Goal: Information Seeking & Learning: Learn about a topic

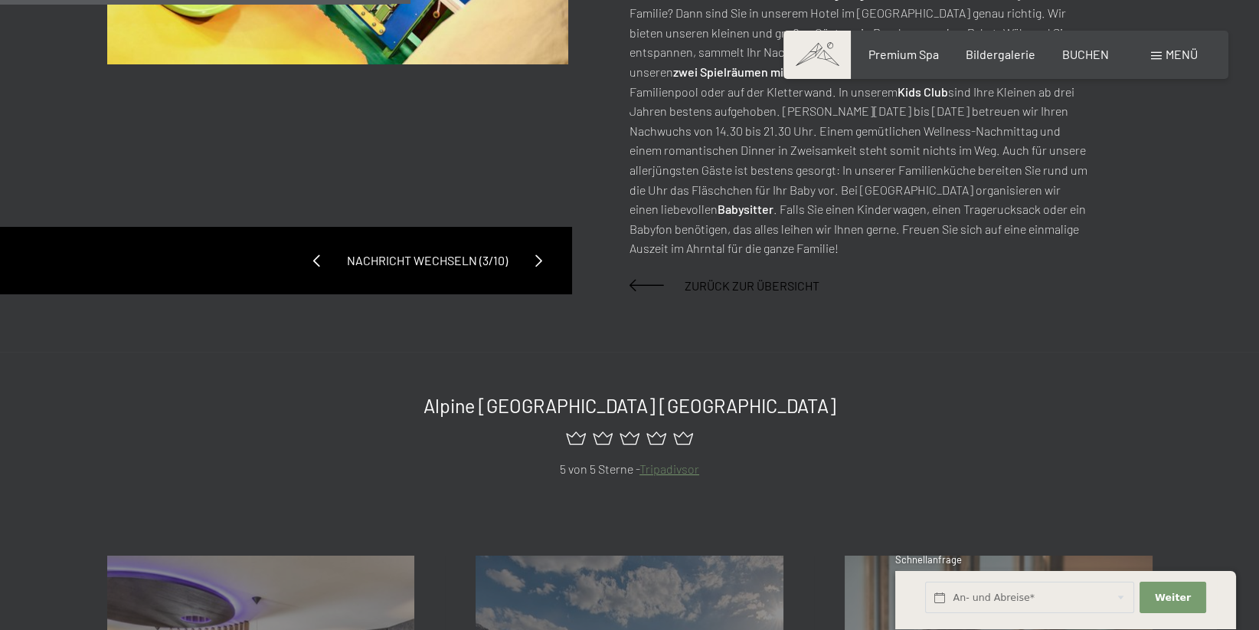
scroll to position [487, 0]
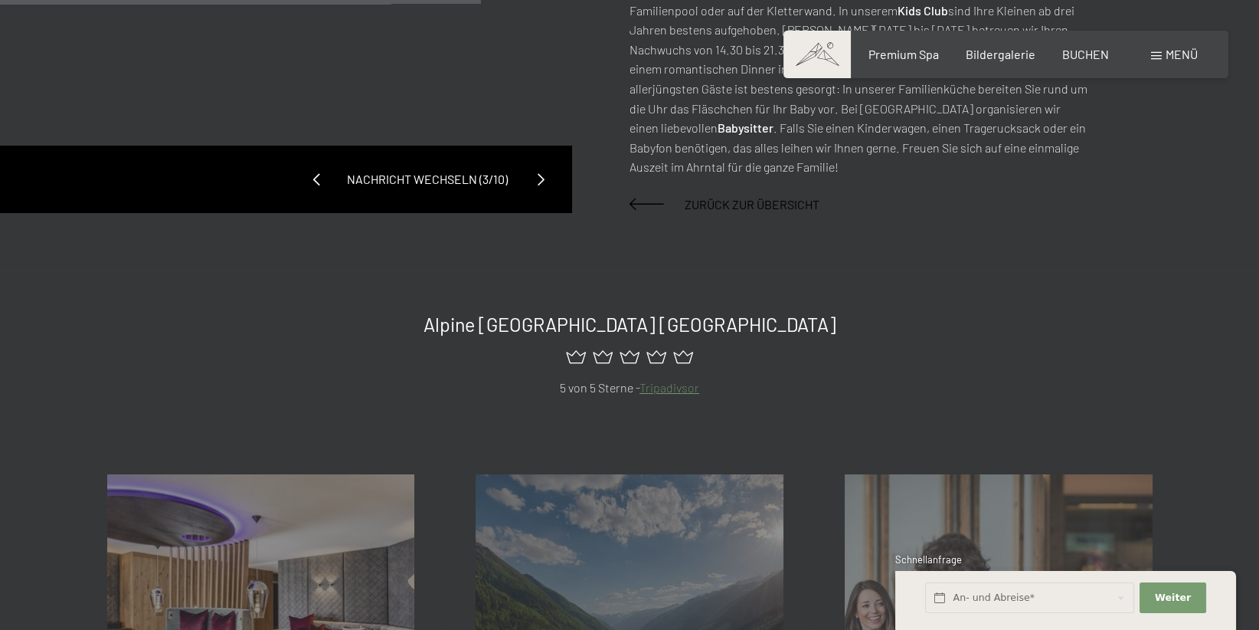
click at [537, 161] on span at bounding box center [540, 179] width 37 height 37
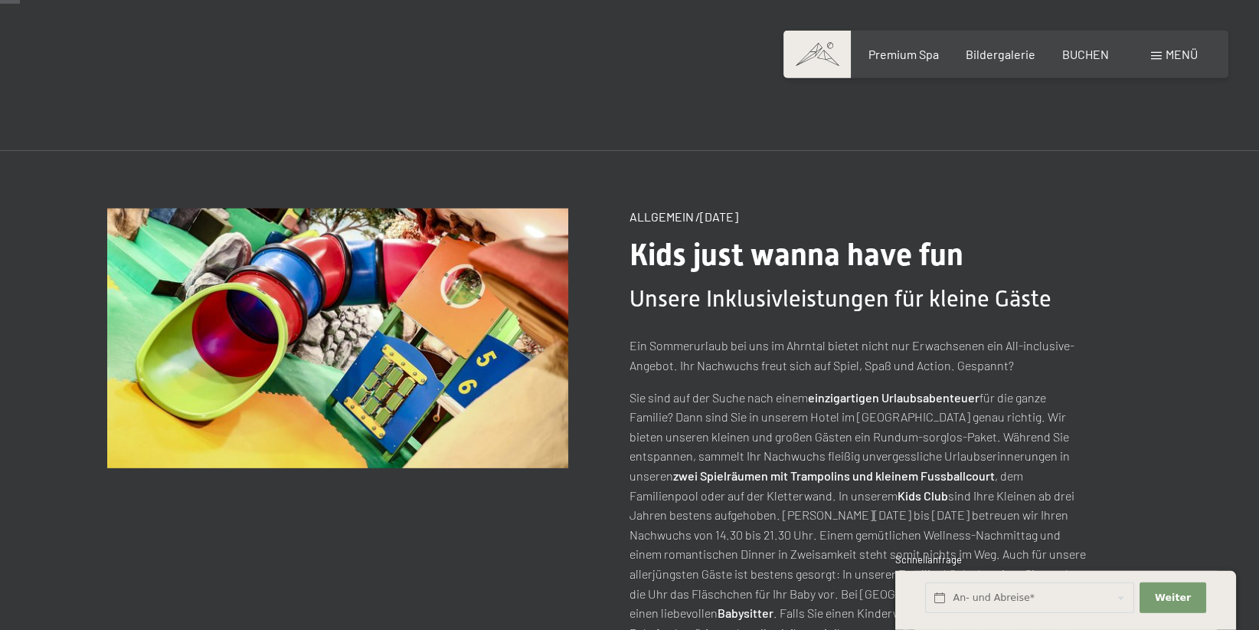
scroll to position [0, 0]
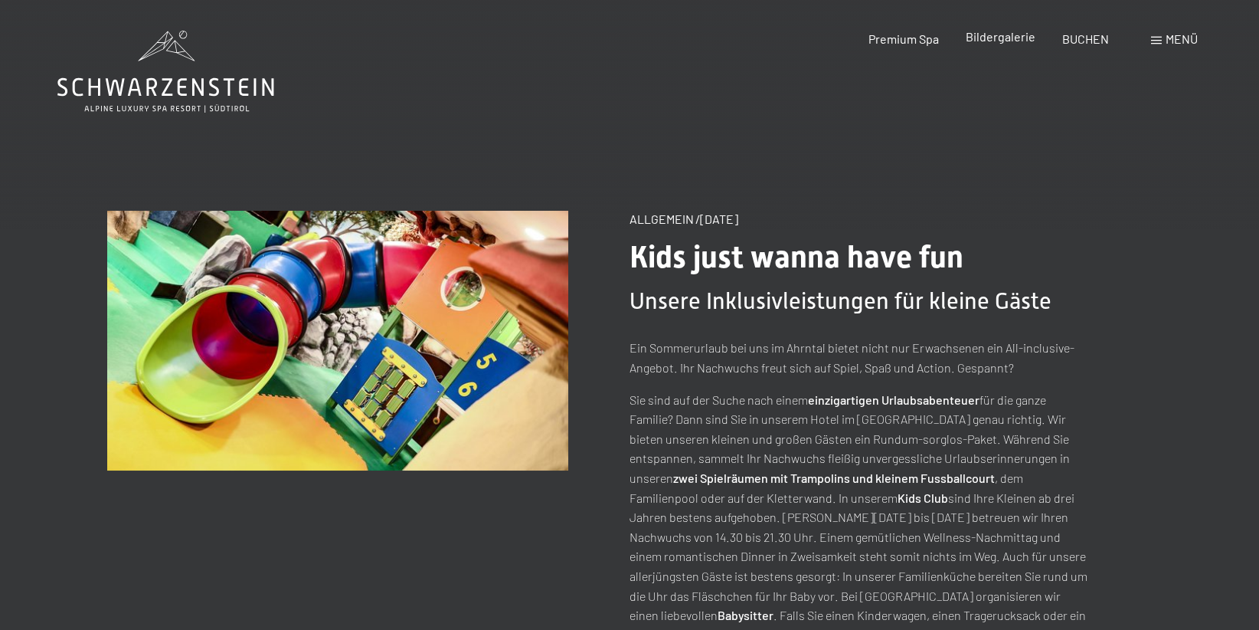
click at [1002, 38] on span "Bildergalerie" at bounding box center [1001, 36] width 70 height 15
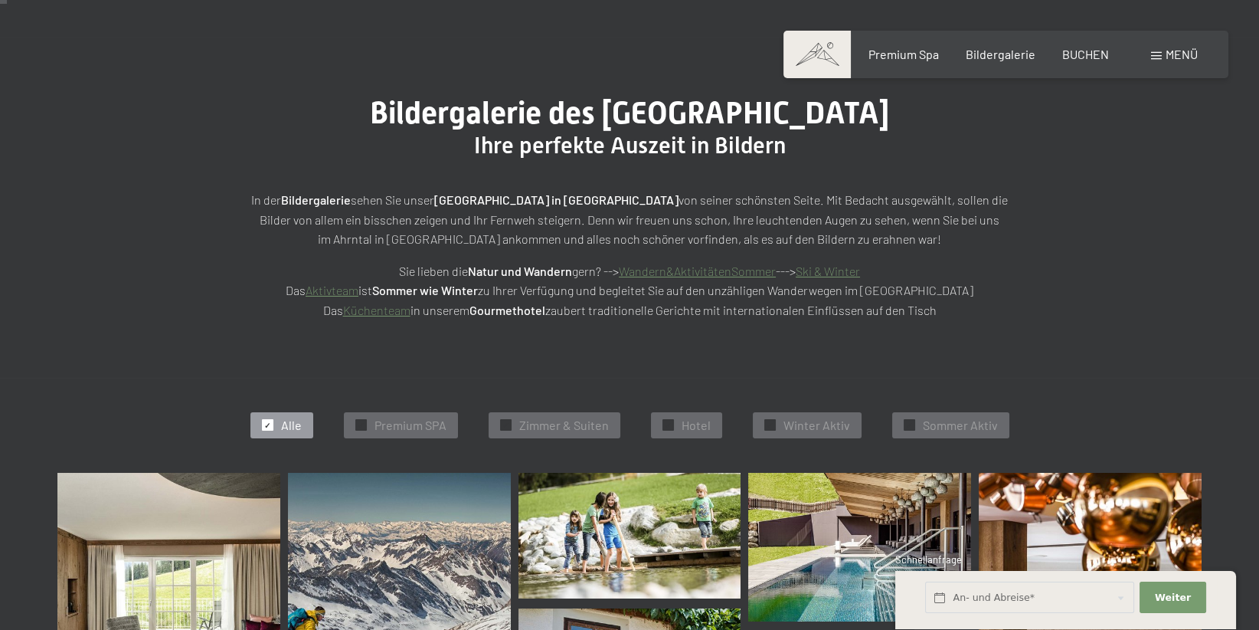
scroll to position [162, 0]
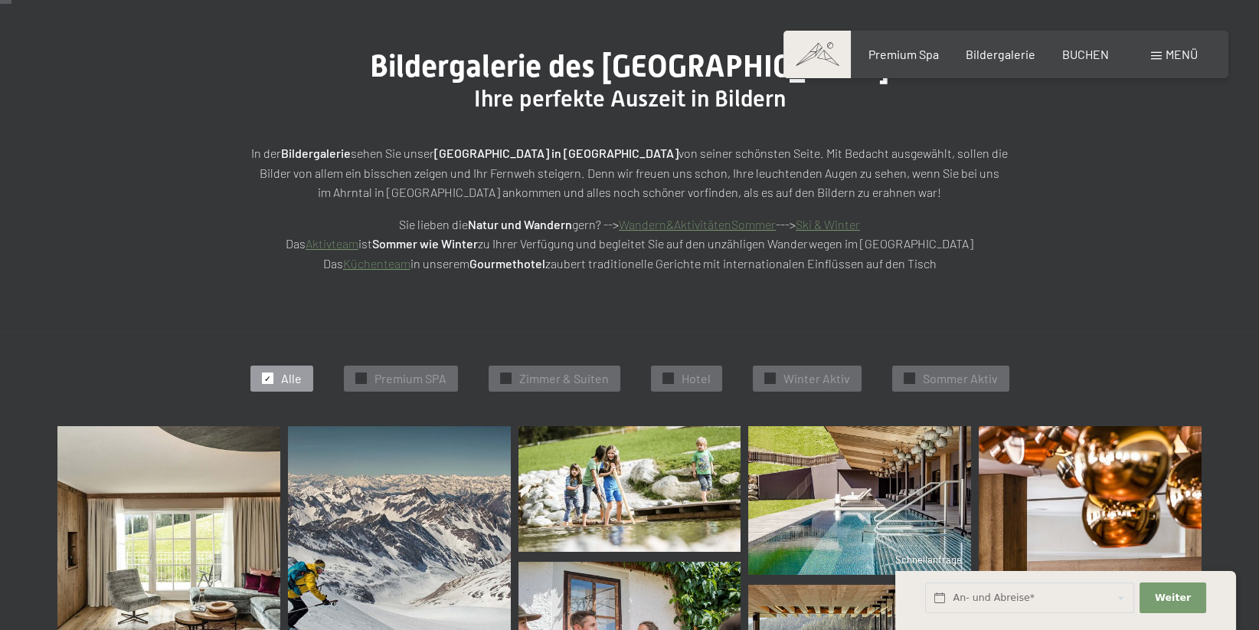
click at [264, 374] on div at bounding box center [267, 377] width 11 height 11
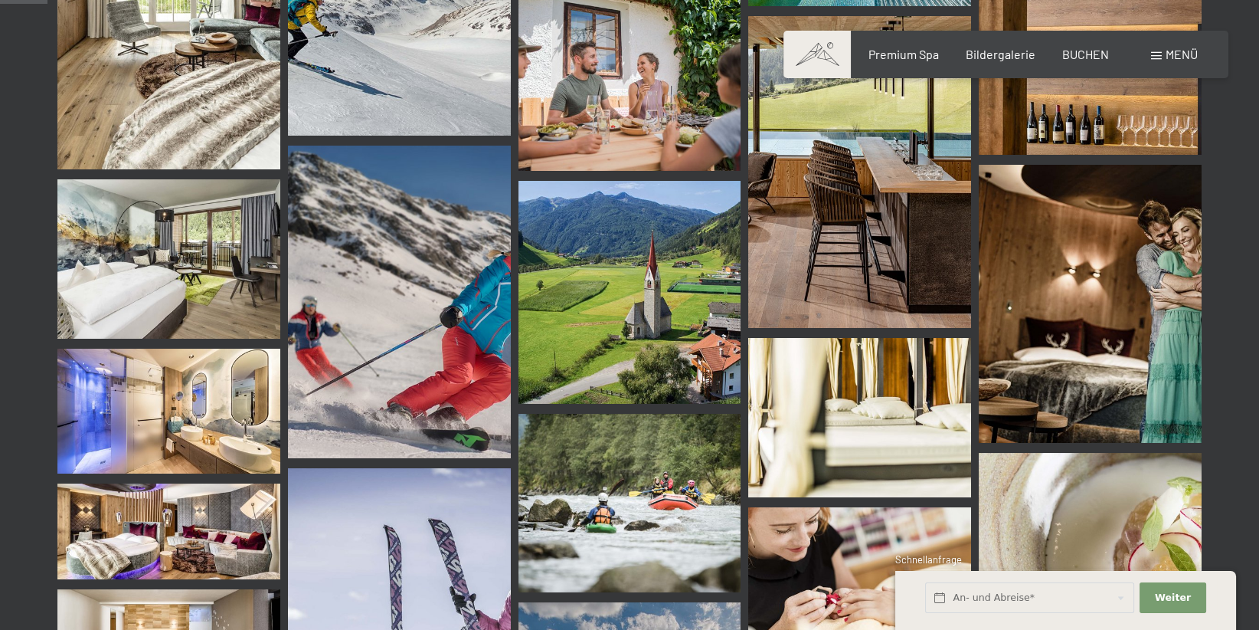
scroll to position [325, 0]
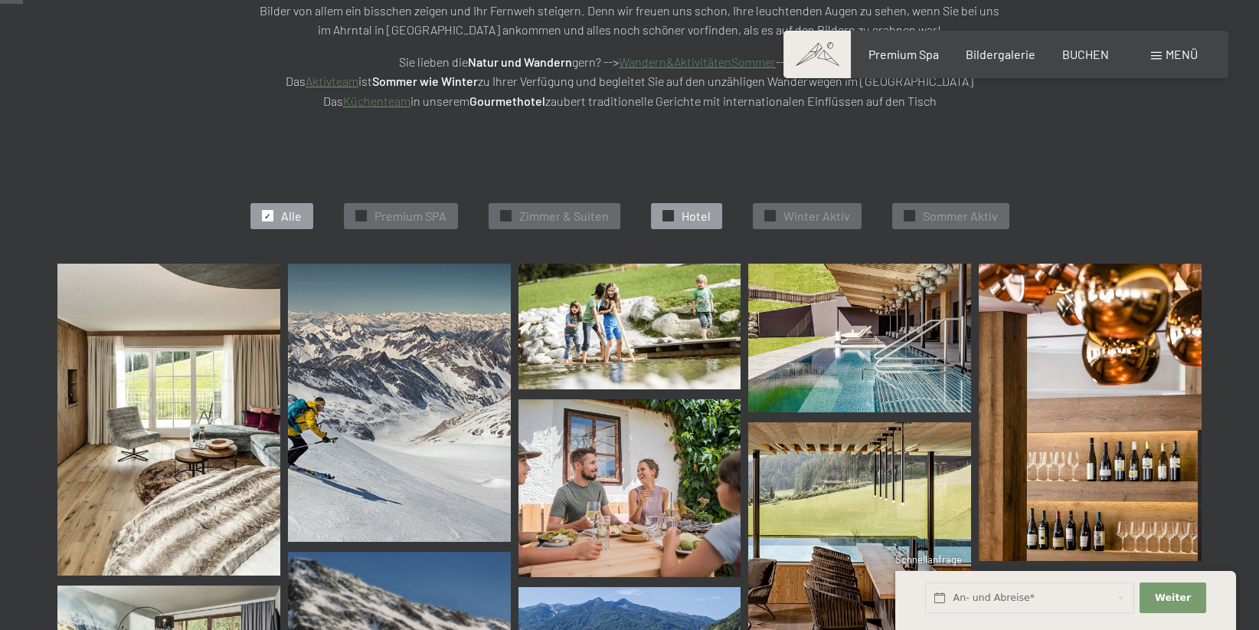
click at [663, 212] on div "✓ Hotel" at bounding box center [686, 216] width 71 height 26
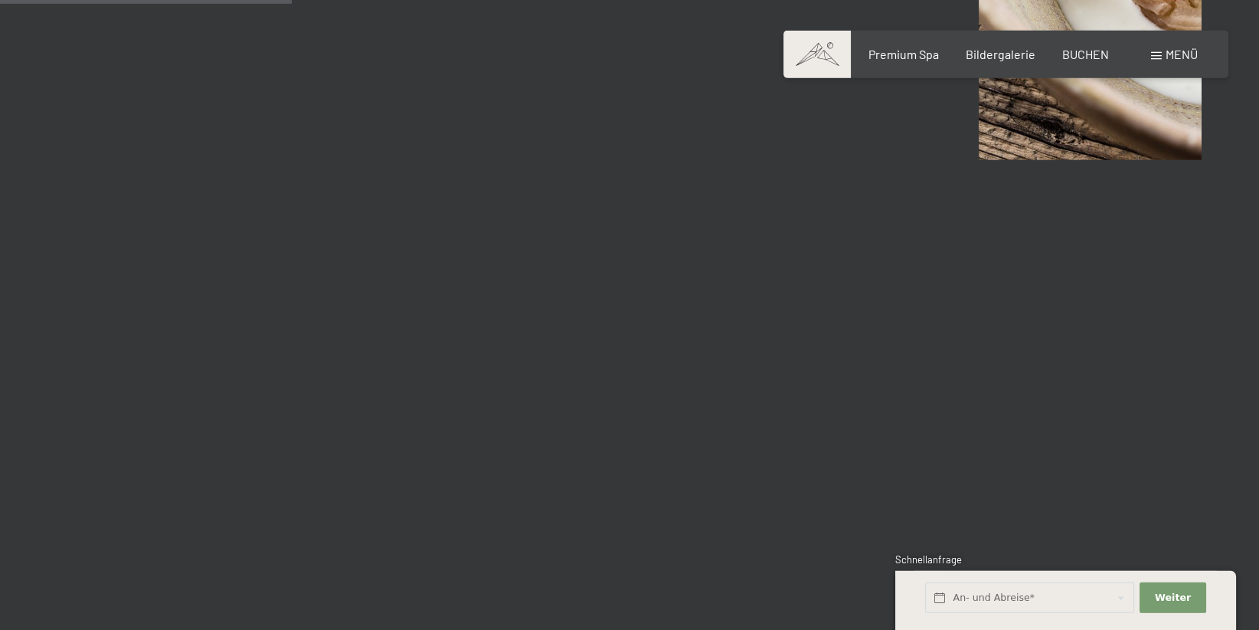
scroll to position [1116, 0]
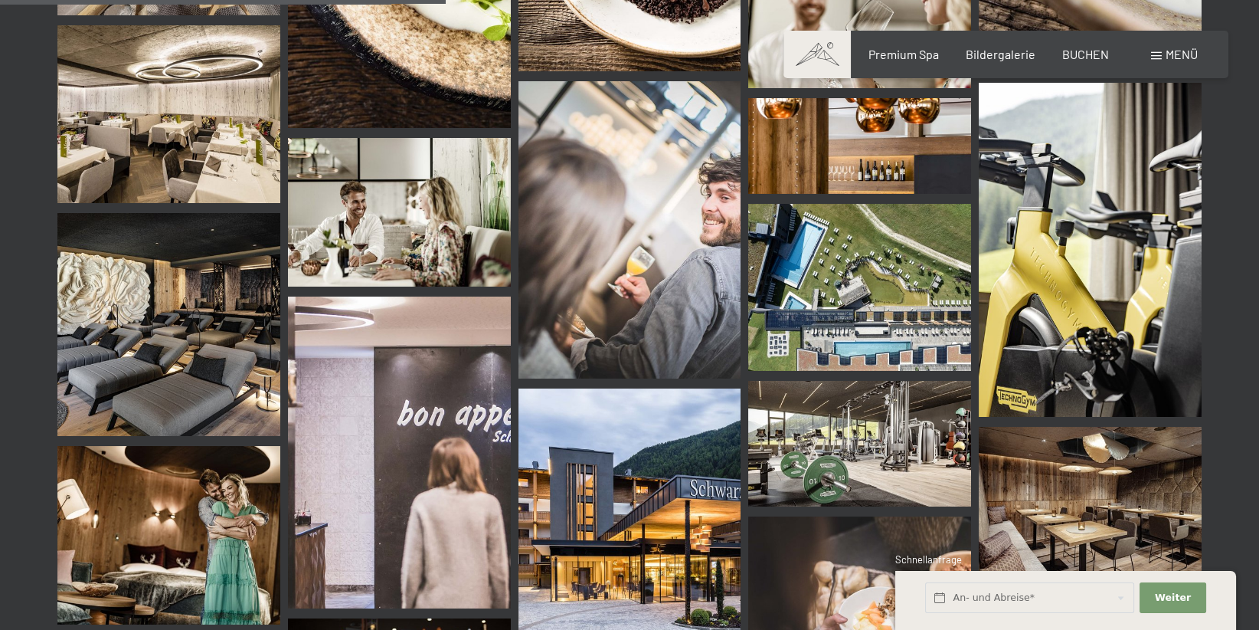
click at [689, 501] on img at bounding box center [630, 527] width 223 height 278
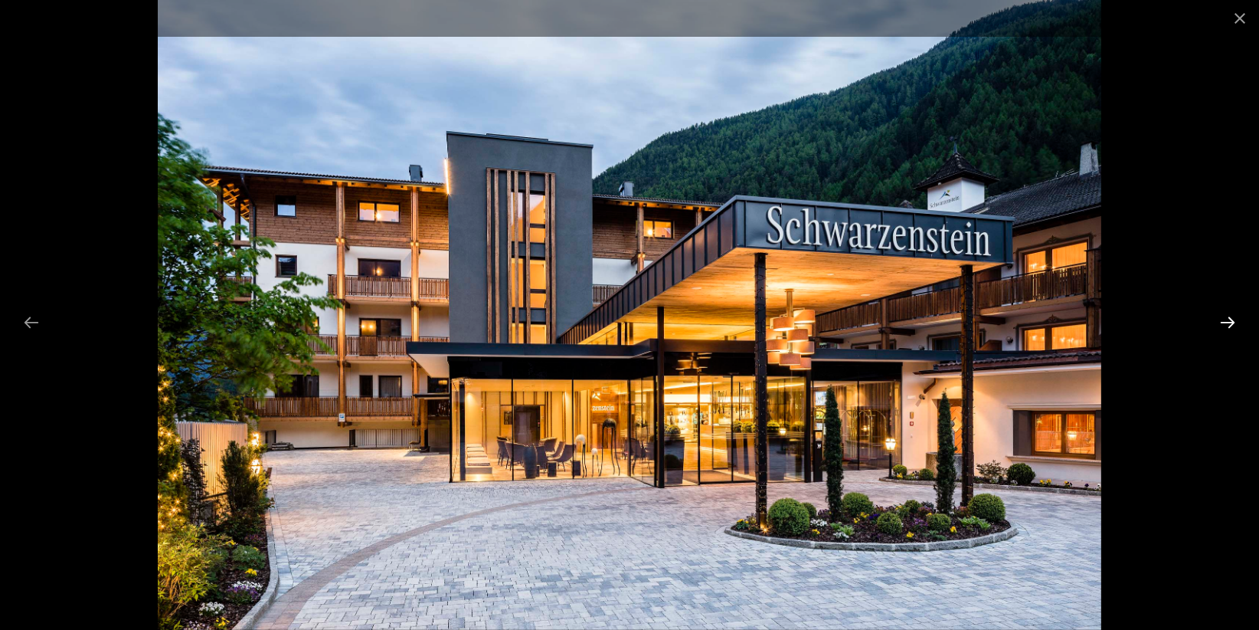
click at [1218, 319] on button "Next slide" at bounding box center [1228, 322] width 32 height 30
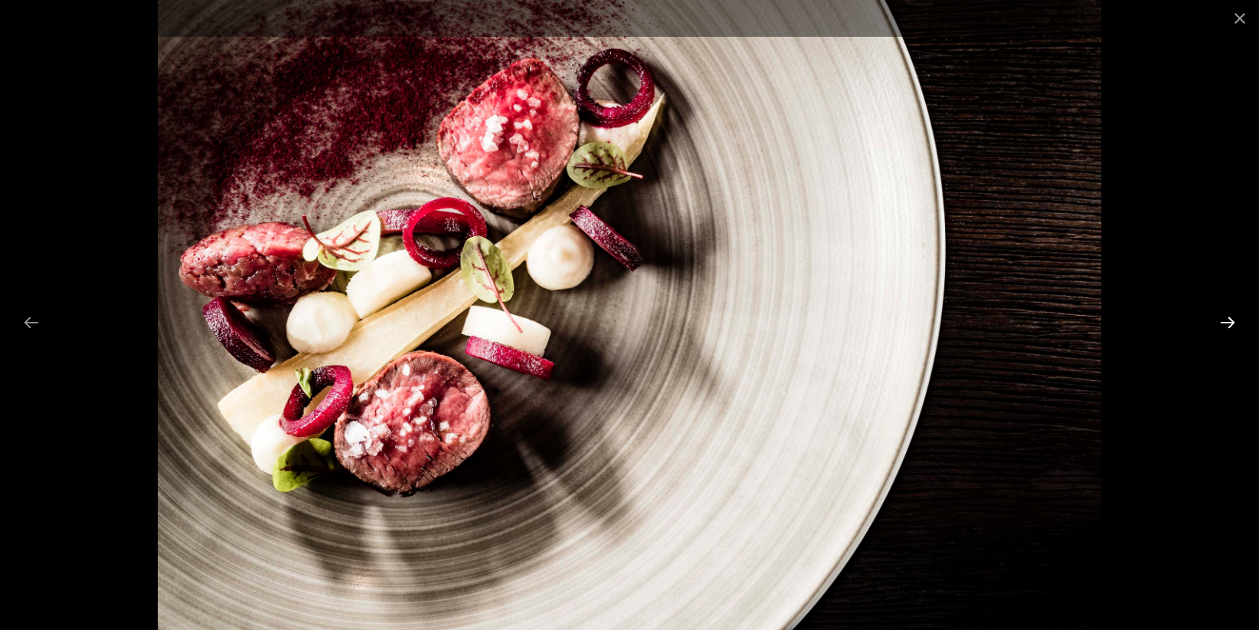
click at [1218, 319] on button "Next slide" at bounding box center [1228, 322] width 32 height 30
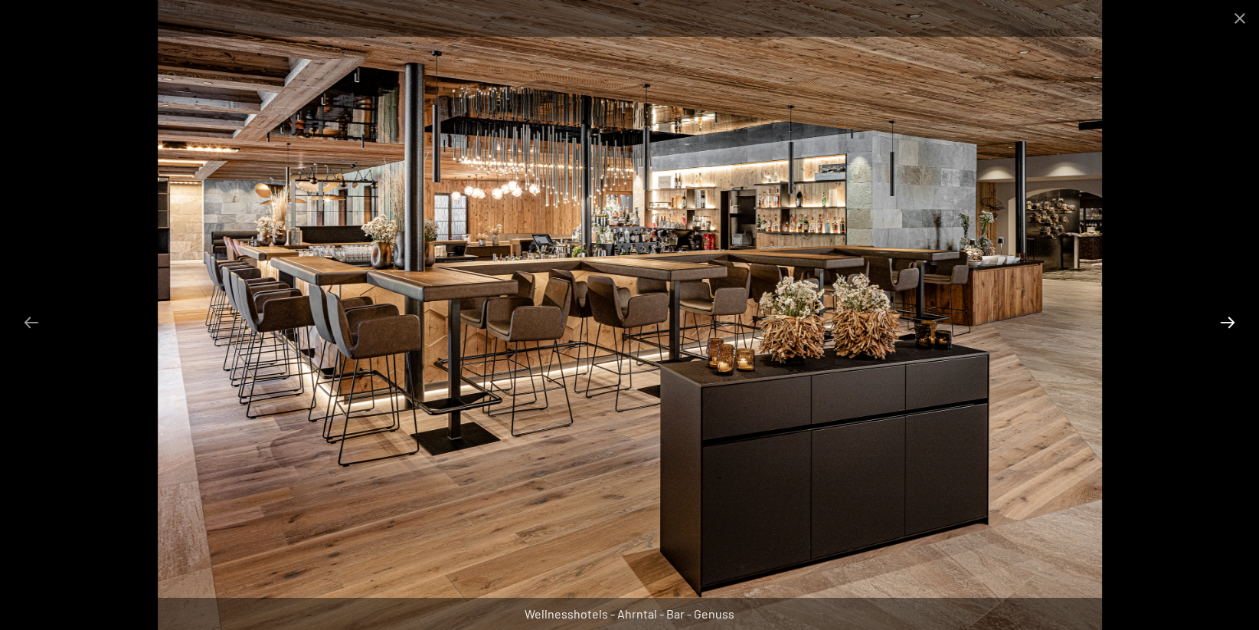
click at [1218, 319] on button "Next slide" at bounding box center [1228, 322] width 32 height 30
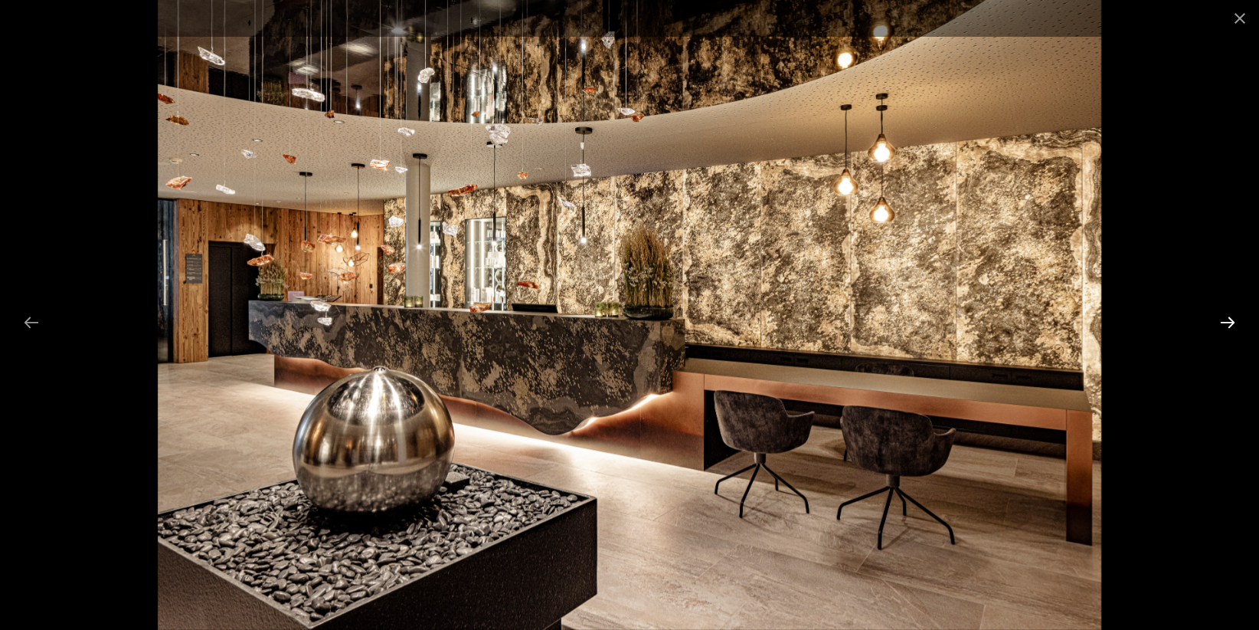
click at [1218, 319] on button "Next slide" at bounding box center [1228, 322] width 32 height 30
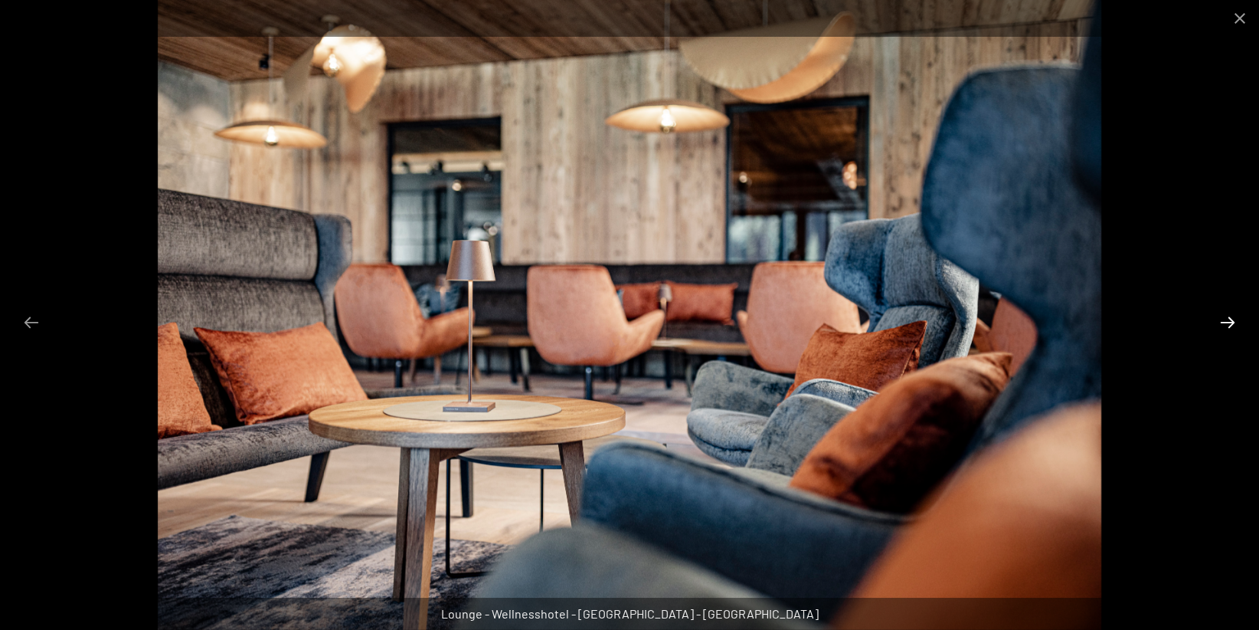
click at [1218, 319] on button "Next slide" at bounding box center [1228, 322] width 32 height 30
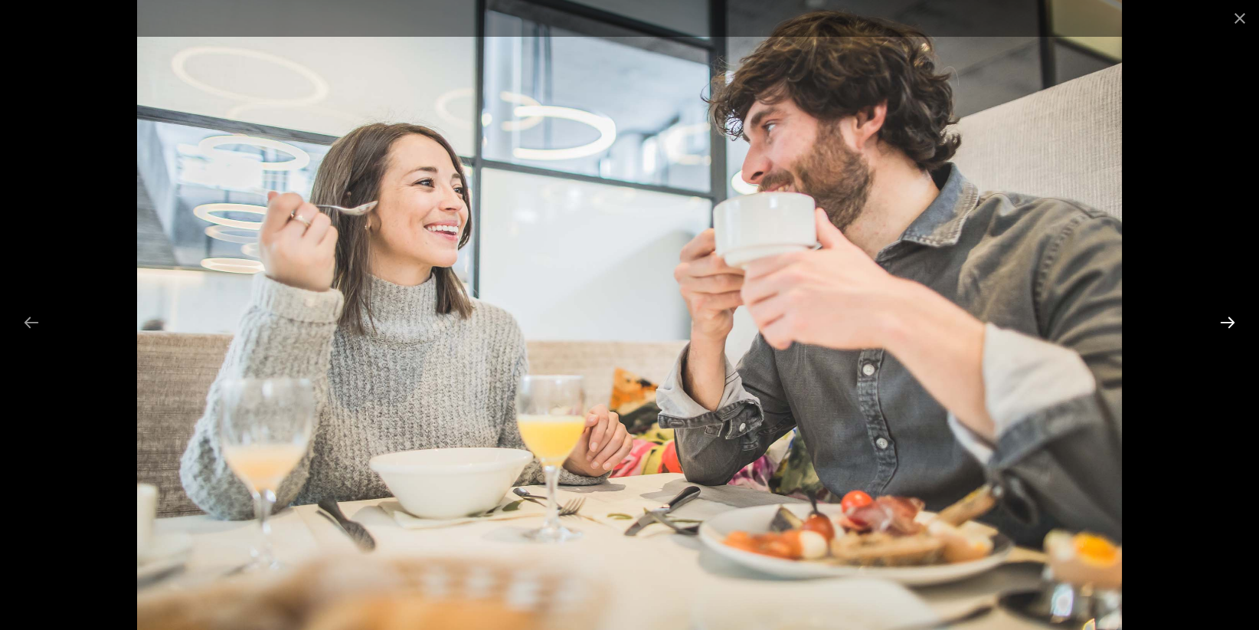
click at [1218, 319] on button "Next slide" at bounding box center [1228, 322] width 32 height 30
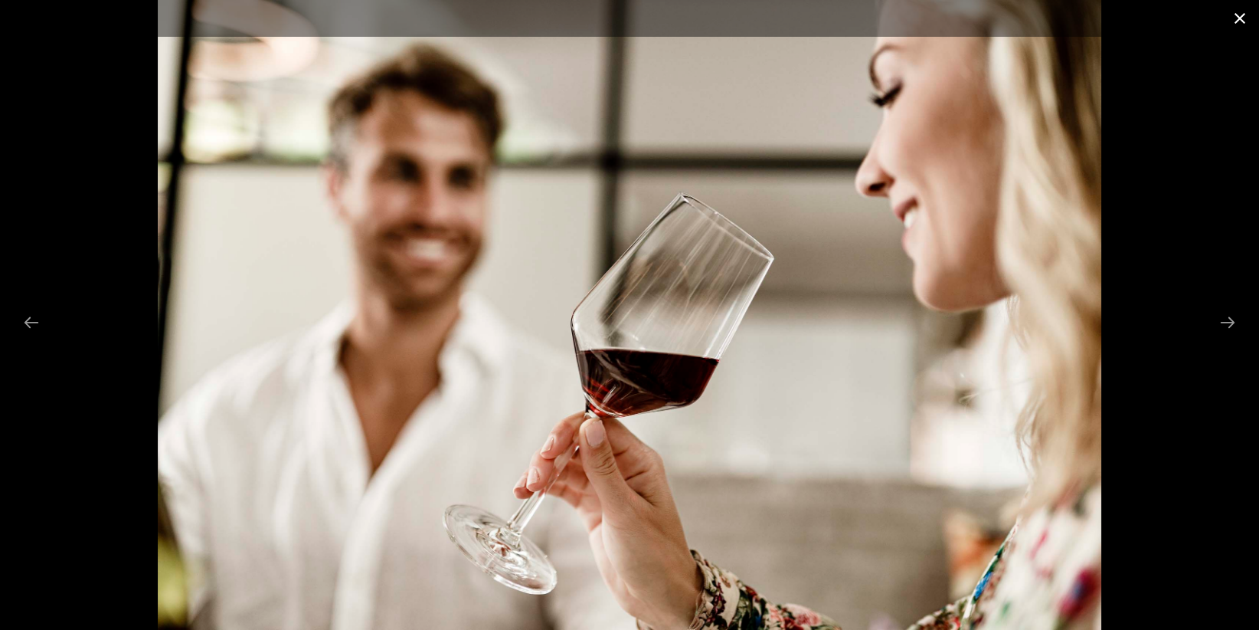
click at [1238, 16] on button "Close gallery" at bounding box center [1240, 18] width 38 height 36
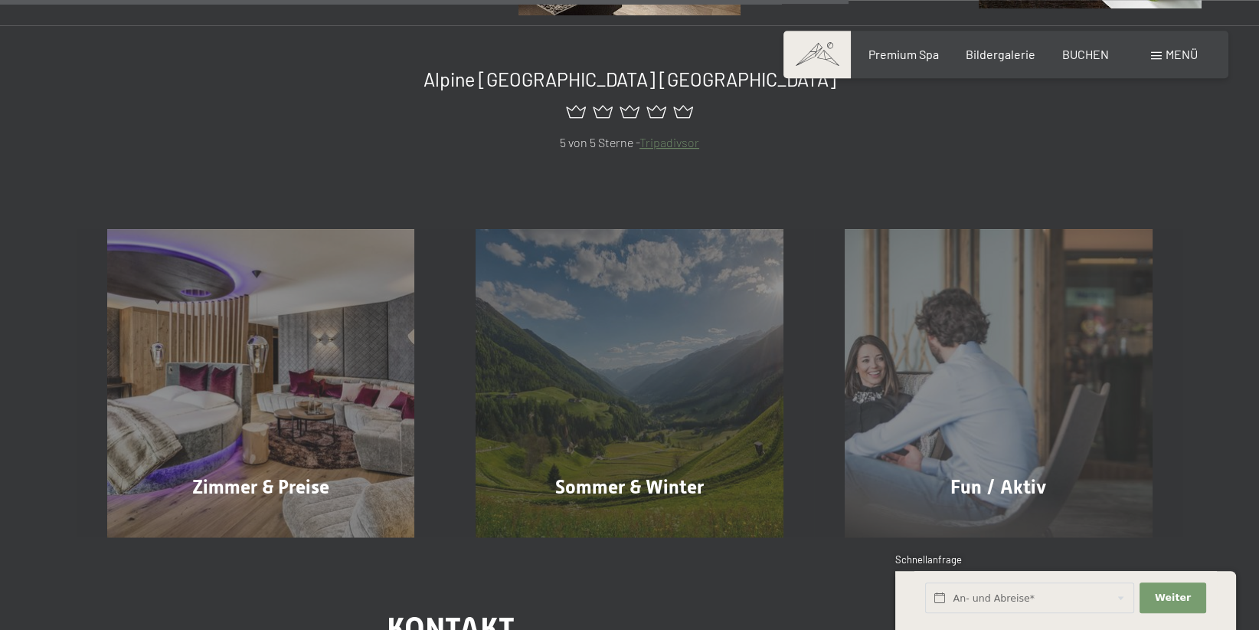
scroll to position [2740, 0]
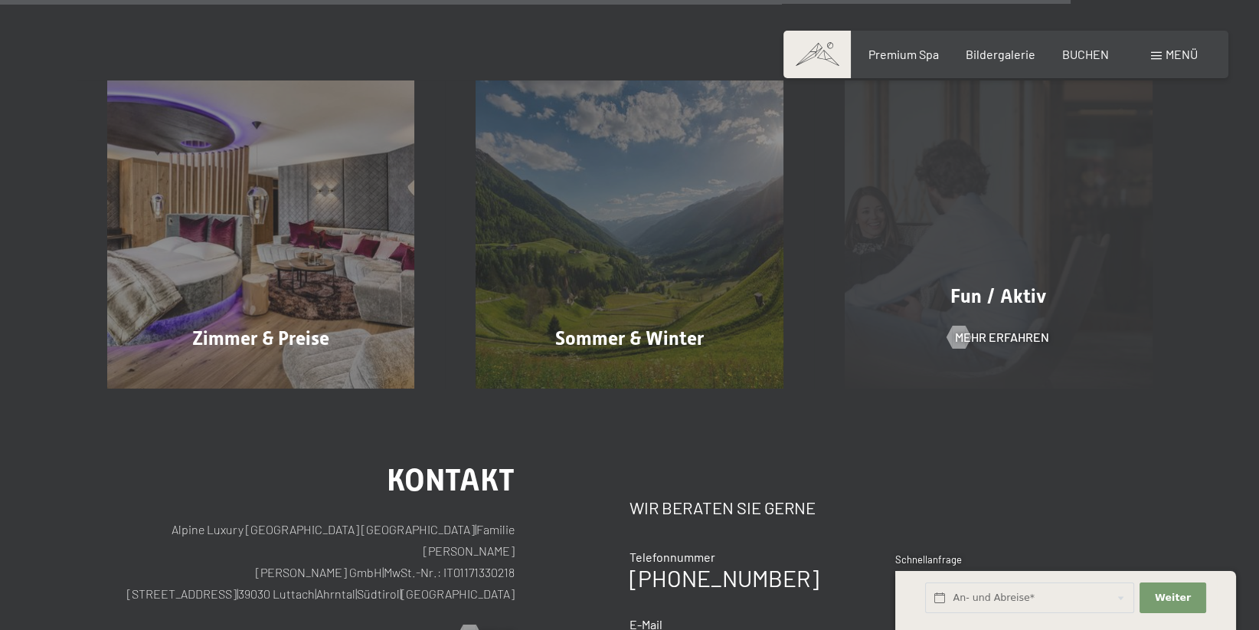
click at [963, 316] on div "Fun / Aktiv Mehr erfahren" at bounding box center [998, 234] width 369 height 308
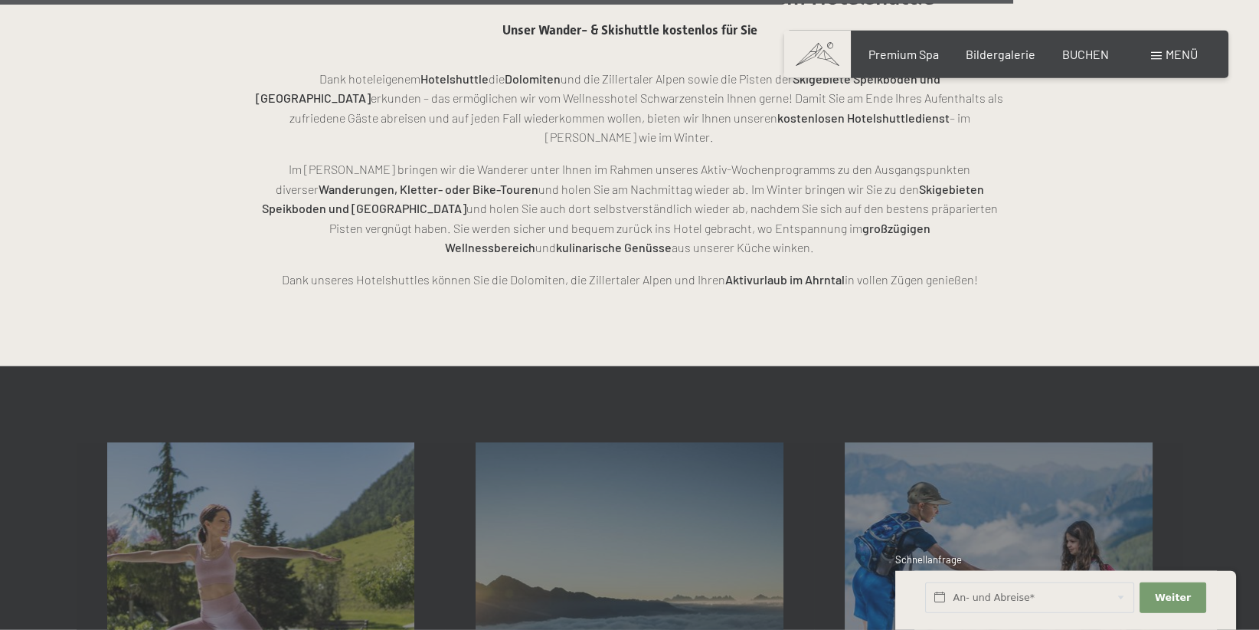
scroll to position [3654, 0]
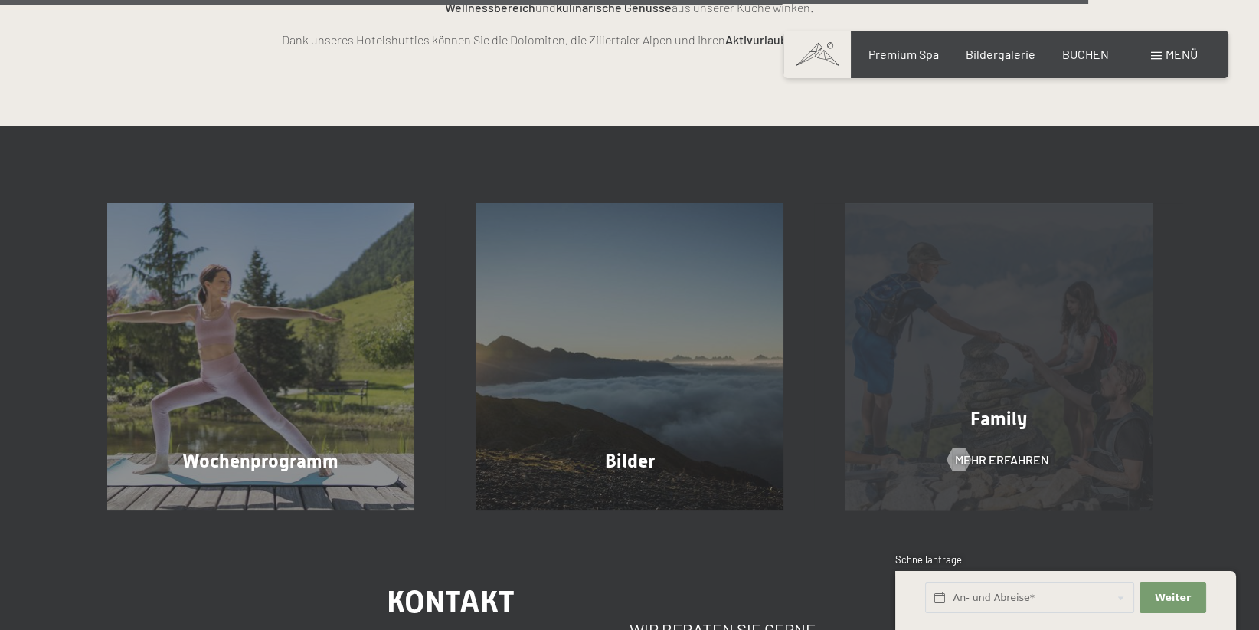
click at [970, 351] on div "Family Mehr erfahren" at bounding box center [998, 357] width 369 height 308
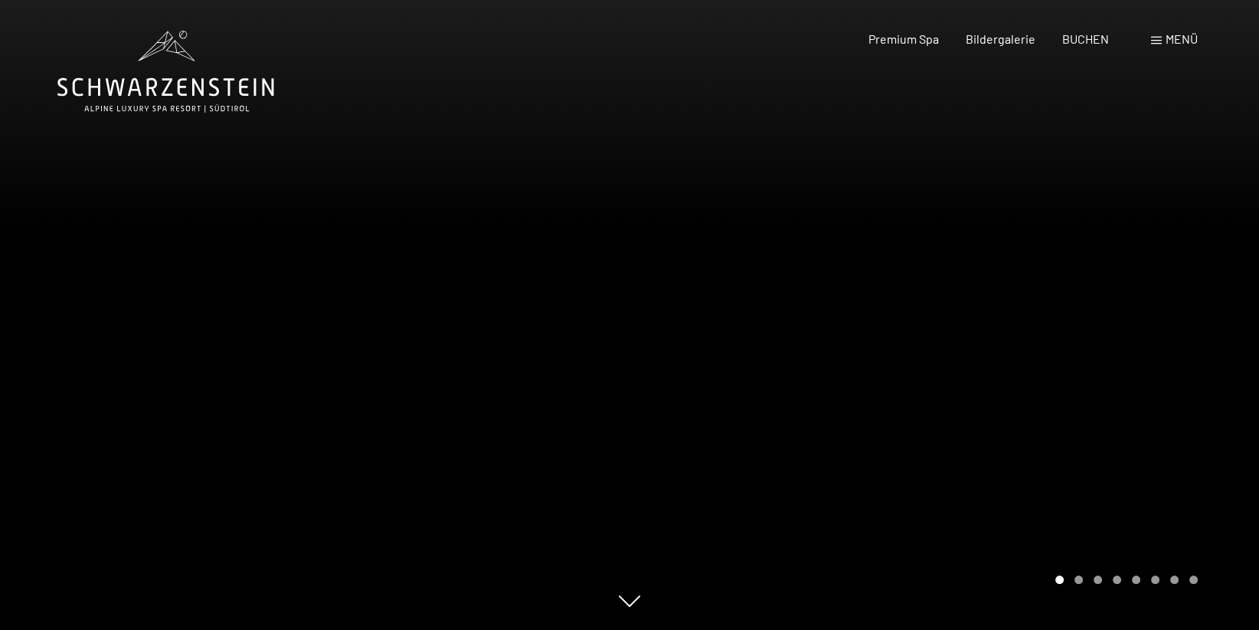
click at [1091, 445] on div at bounding box center [945, 315] width 630 height 630
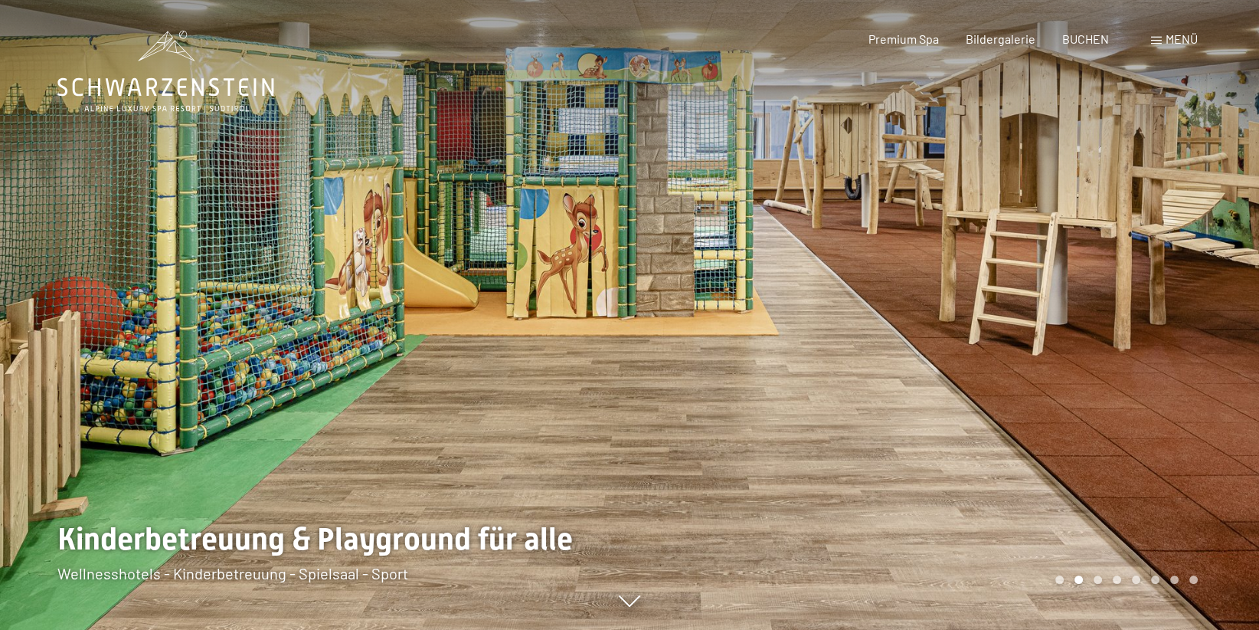
click at [1098, 434] on div at bounding box center [945, 315] width 630 height 630
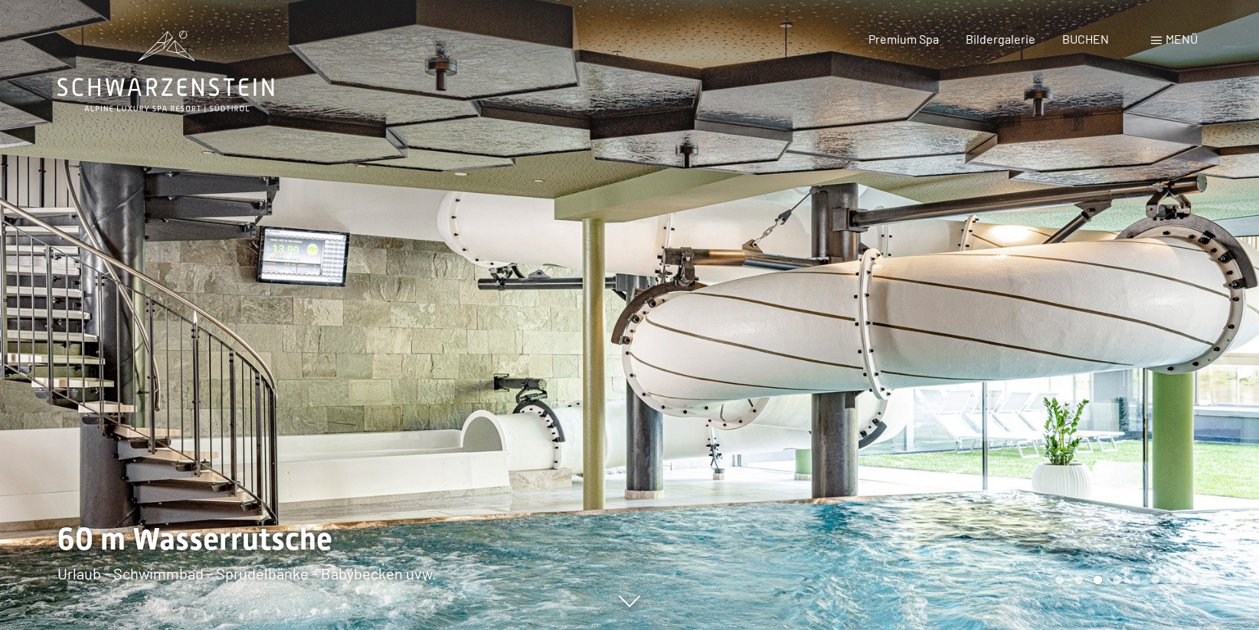
click at [1098, 434] on div at bounding box center [945, 315] width 630 height 630
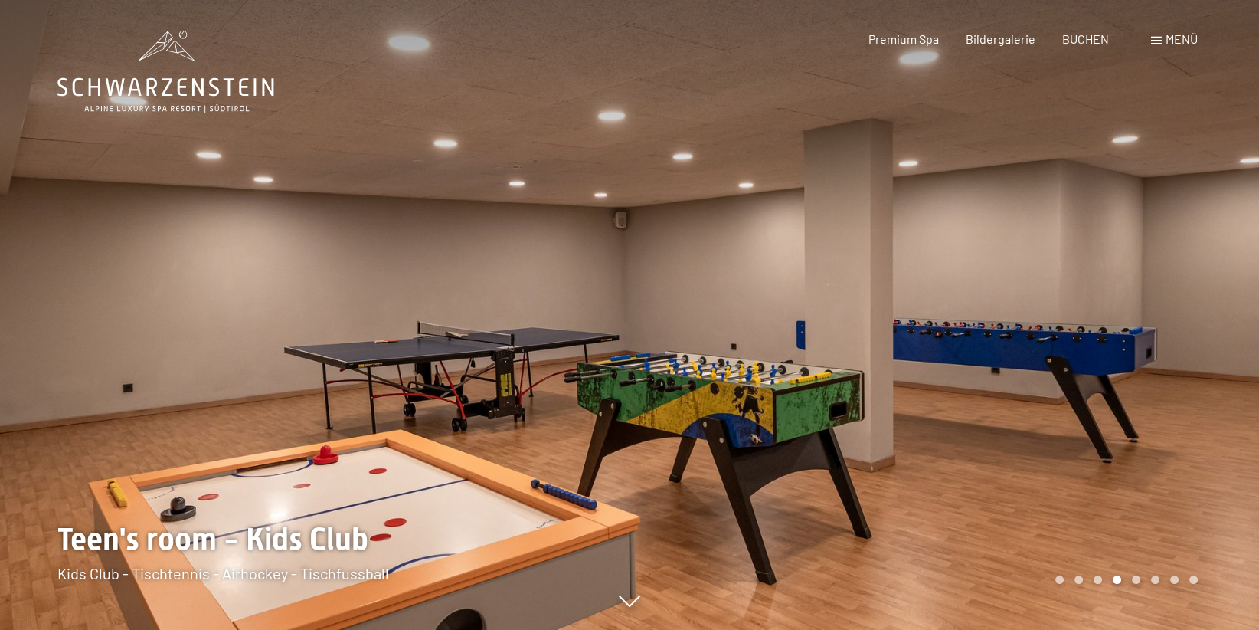
click at [1098, 434] on div at bounding box center [945, 315] width 630 height 630
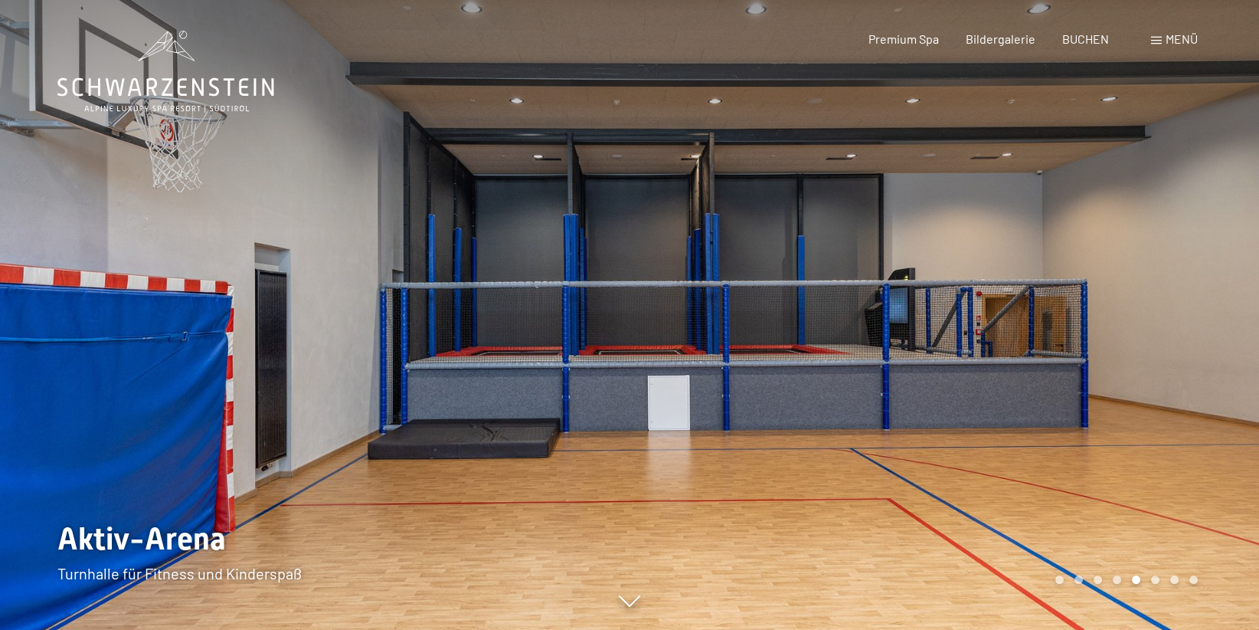
click at [1098, 434] on div at bounding box center [945, 315] width 630 height 630
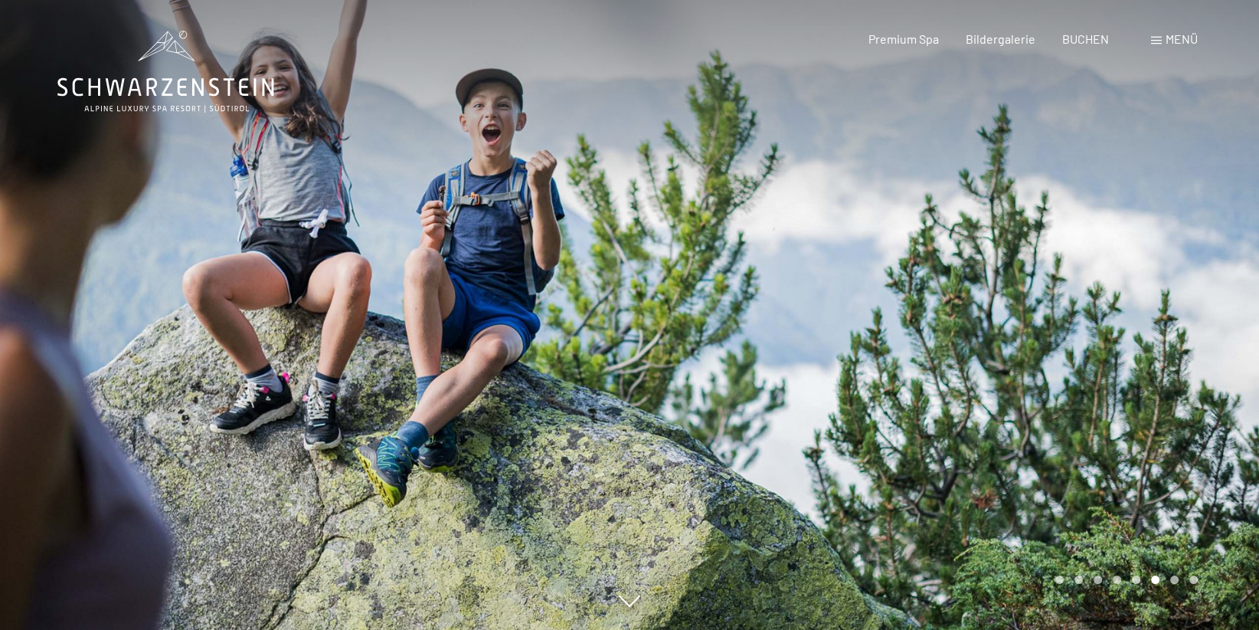
click at [1098, 434] on div at bounding box center [945, 315] width 630 height 630
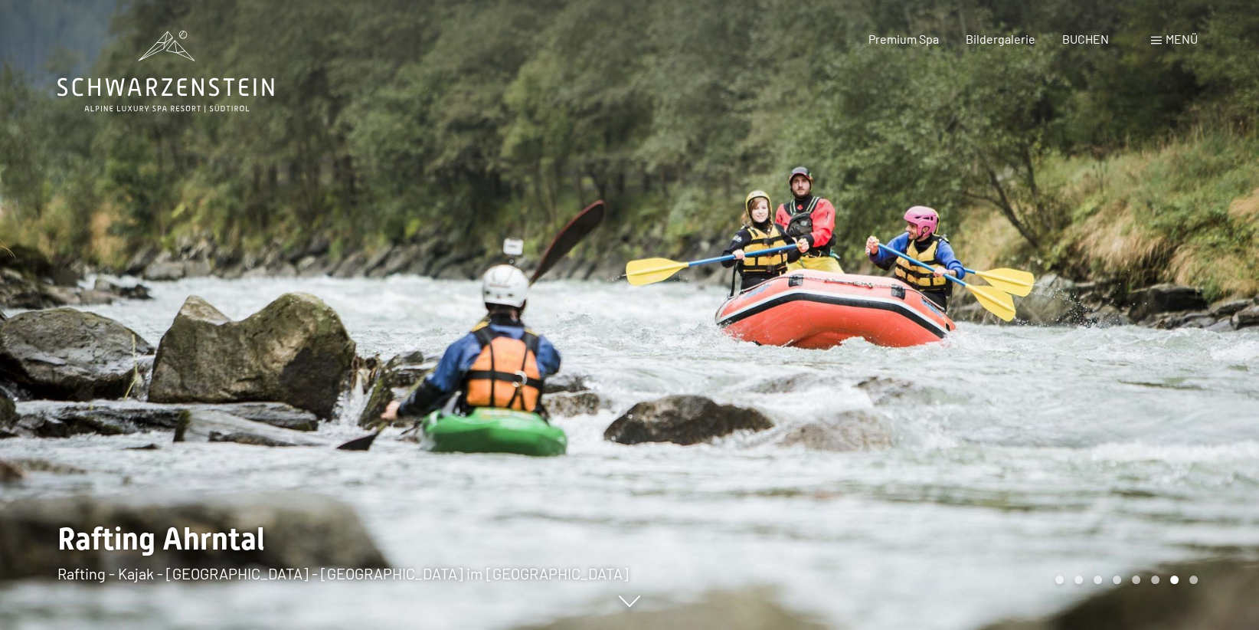
click at [1098, 434] on div at bounding box center [945, 315] width 630 height 630
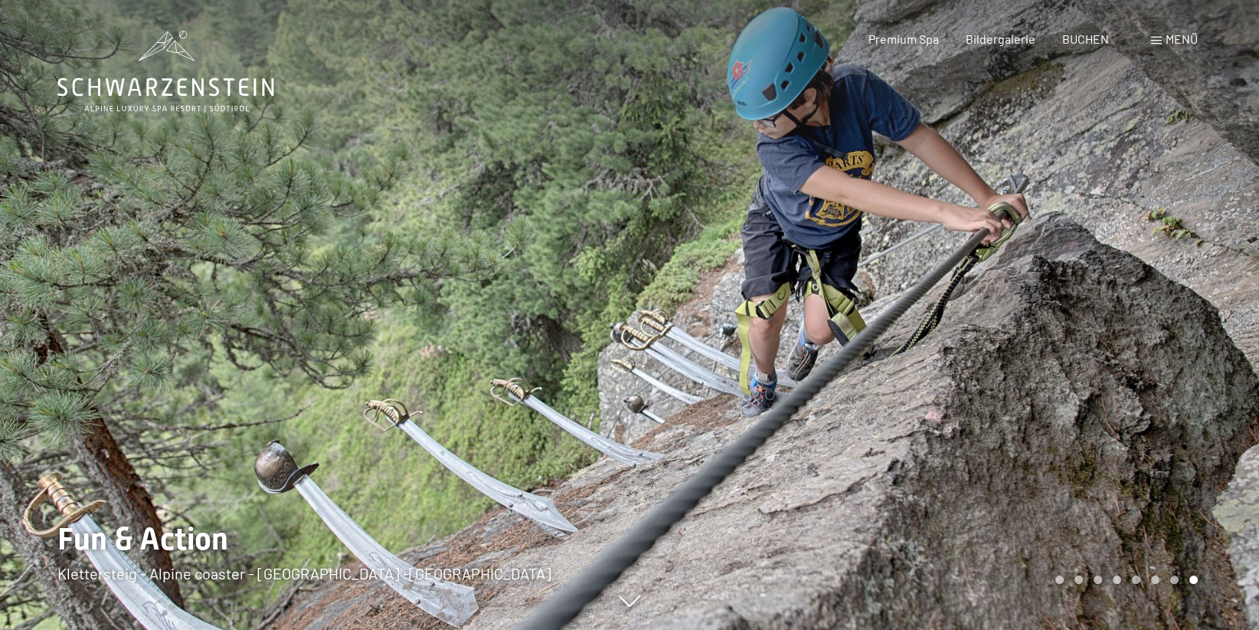
click at [1098, 434] on div at bounding box center [945, 315] width 630 height 630
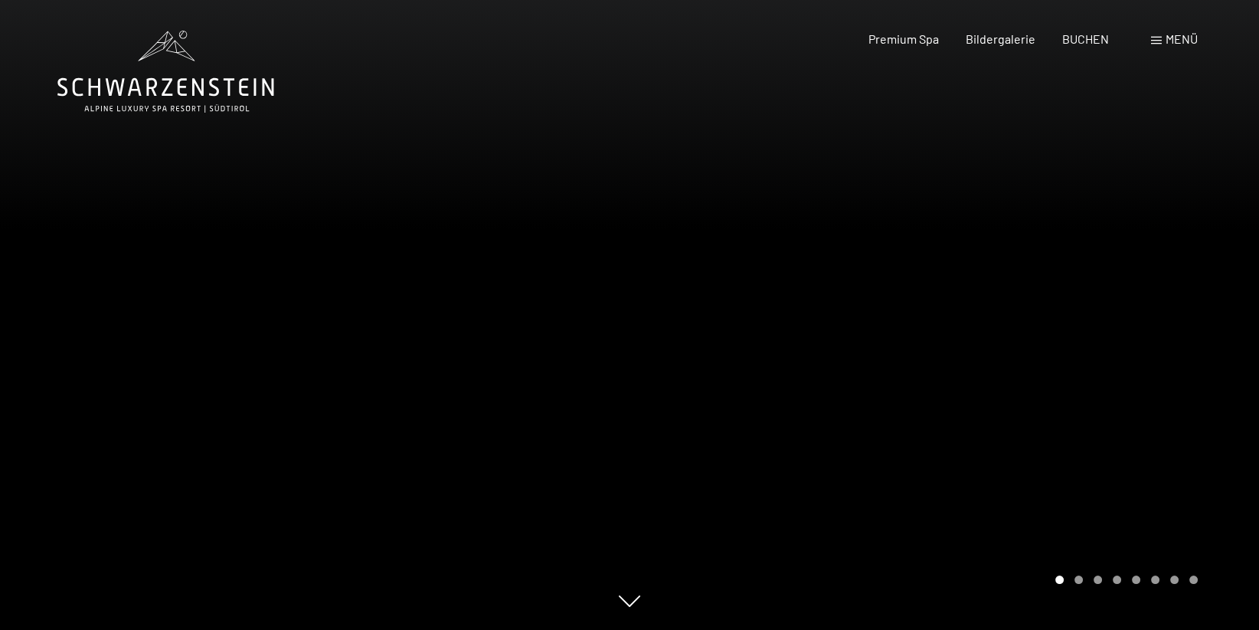
click at [1098, 434] on div at bounding box center [945, 315] width 630 height 630
